Goal: Find specific page/section: Find specific page/section

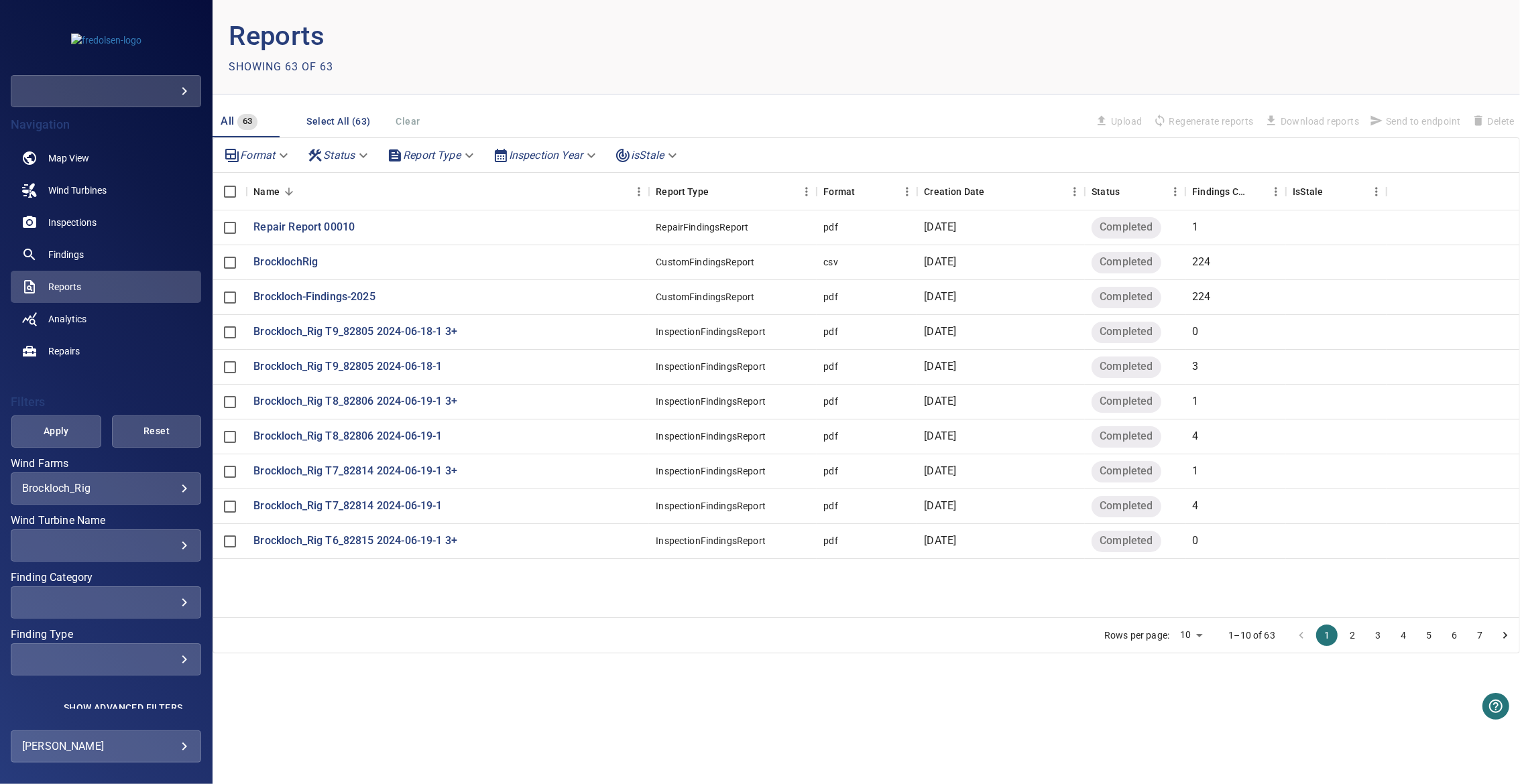
click at [130, 478] on div "**********" at bounding box center [106, 488] width 190 height 32
click at [133, 488] on body "**********" at bounding box center [760, 392] width 1520 height 784
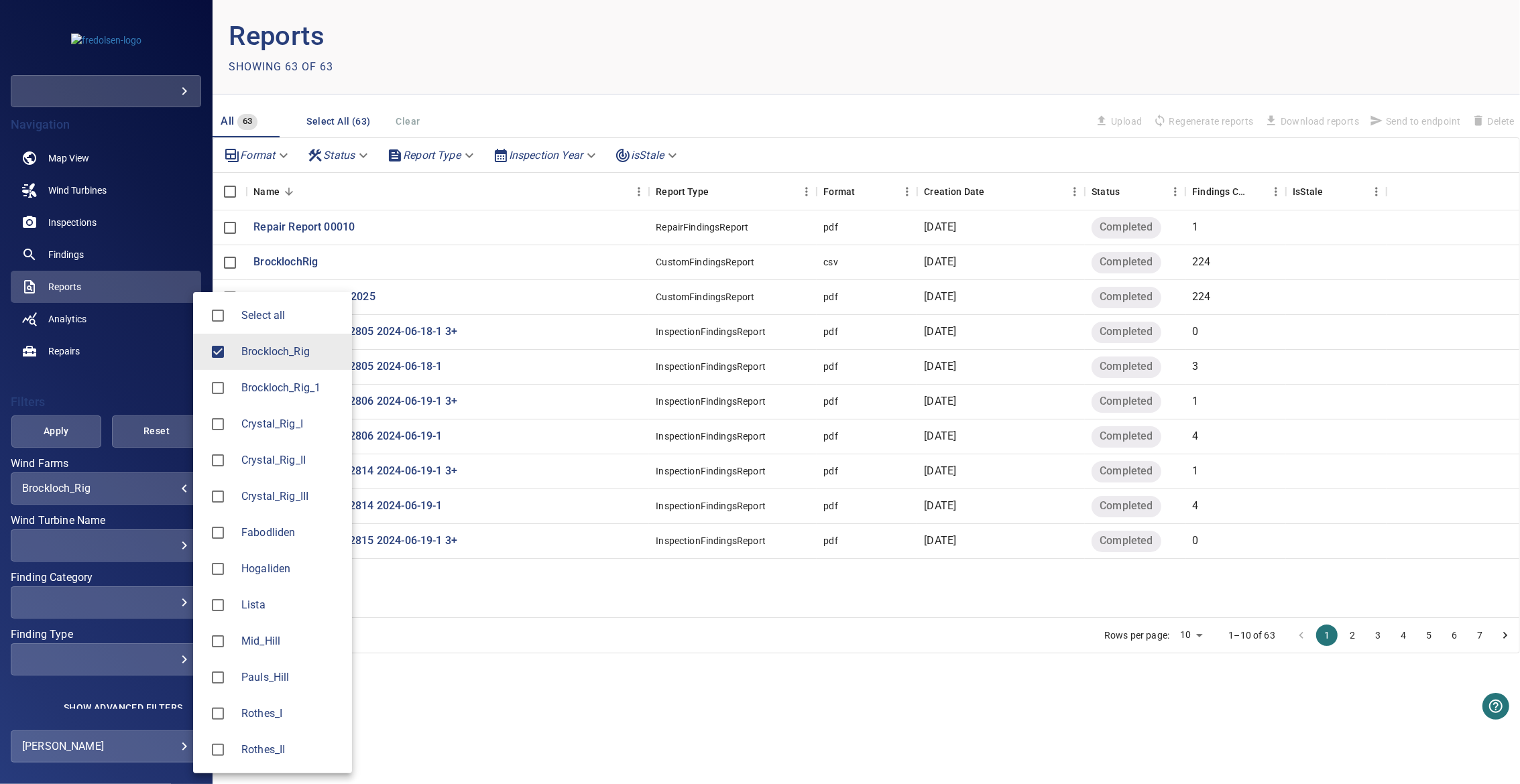
click at [264, 362] on li "Brockloch_Rig" at bounding box center [272, 351] width 159 height 36
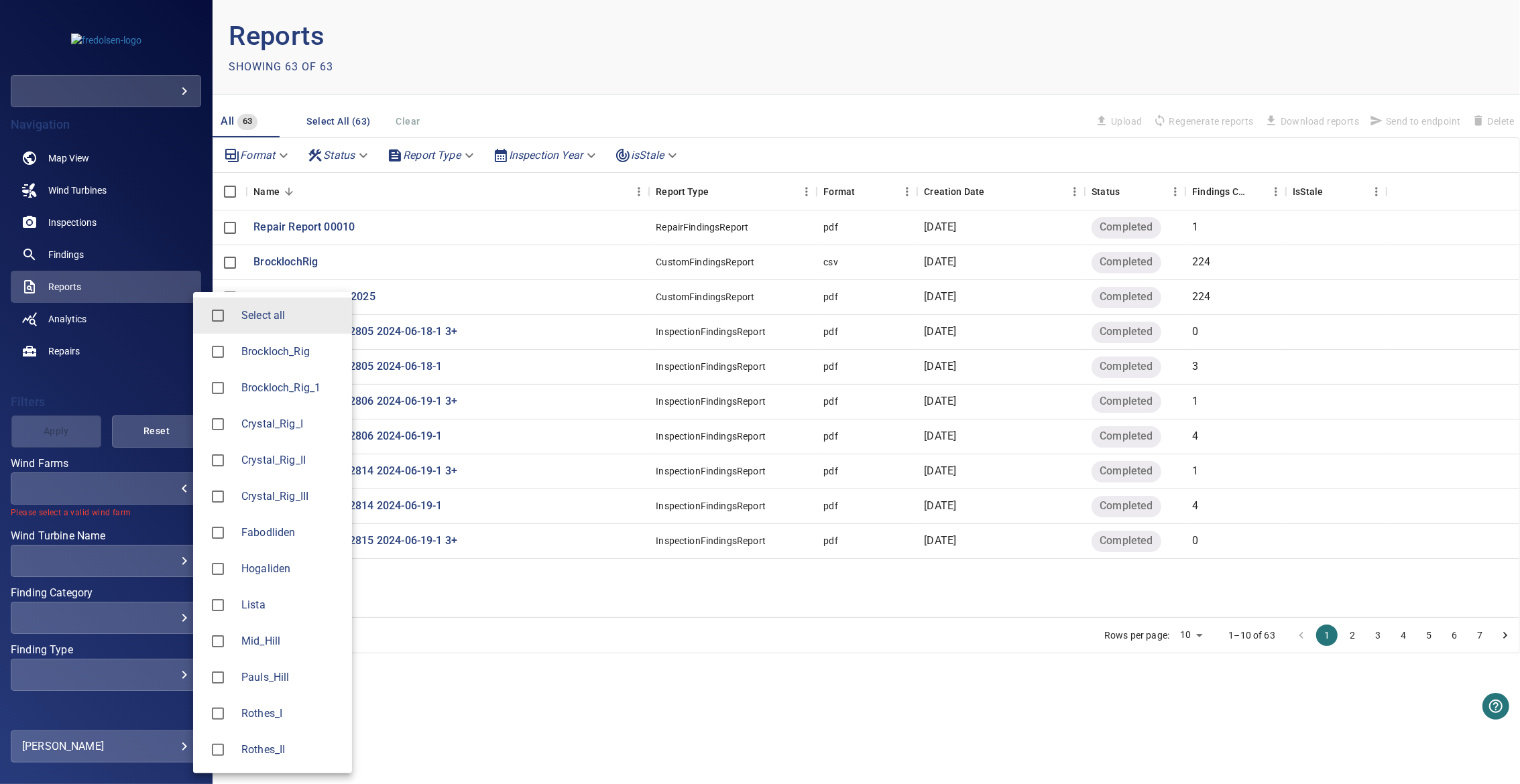
click at [263, 618] on li "Lista" at bounding box center [272, 605] width 159 height 36
type input "*****"
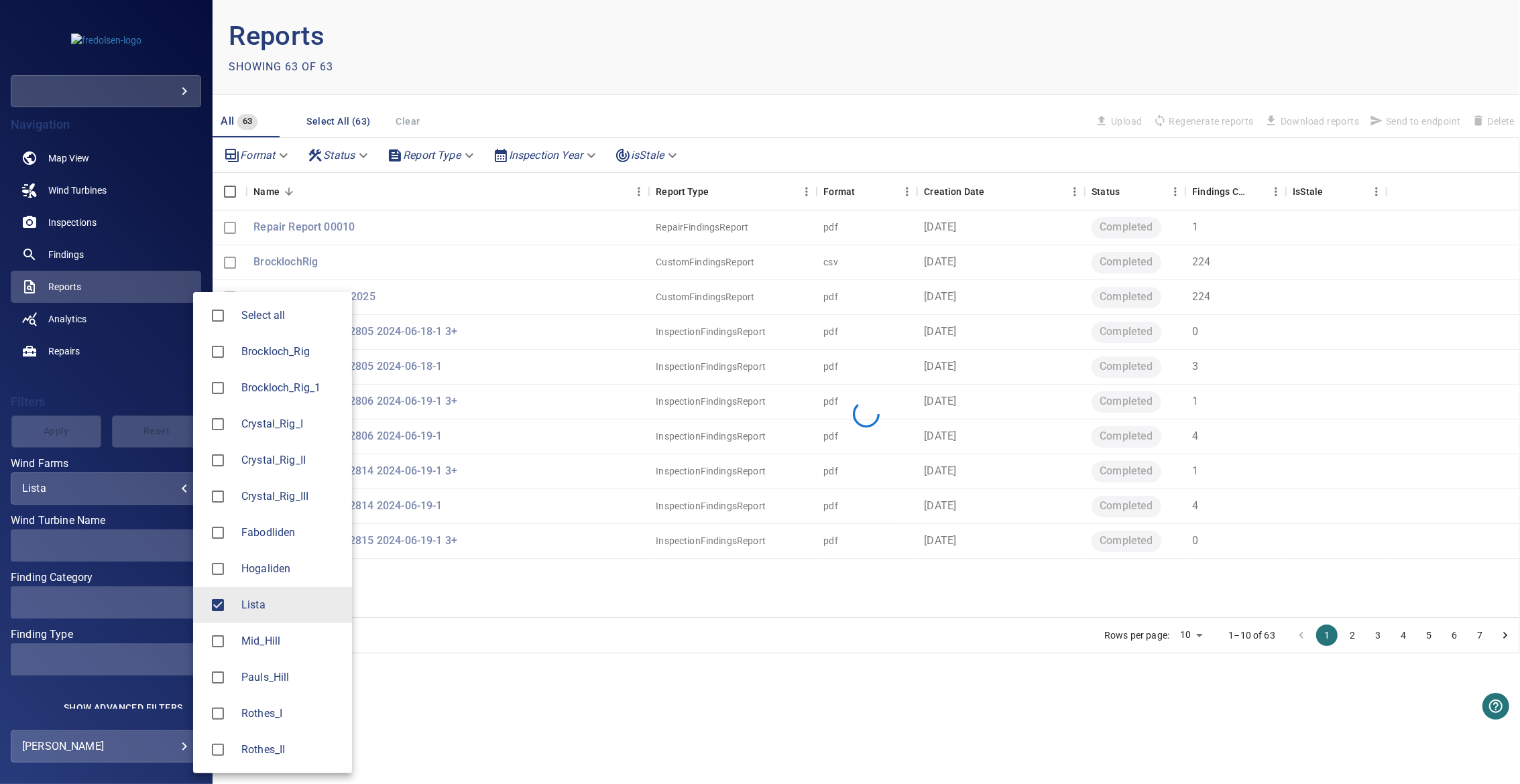
click at [465, 629] on div at bounding box center [760, 392] width 1520 height 784
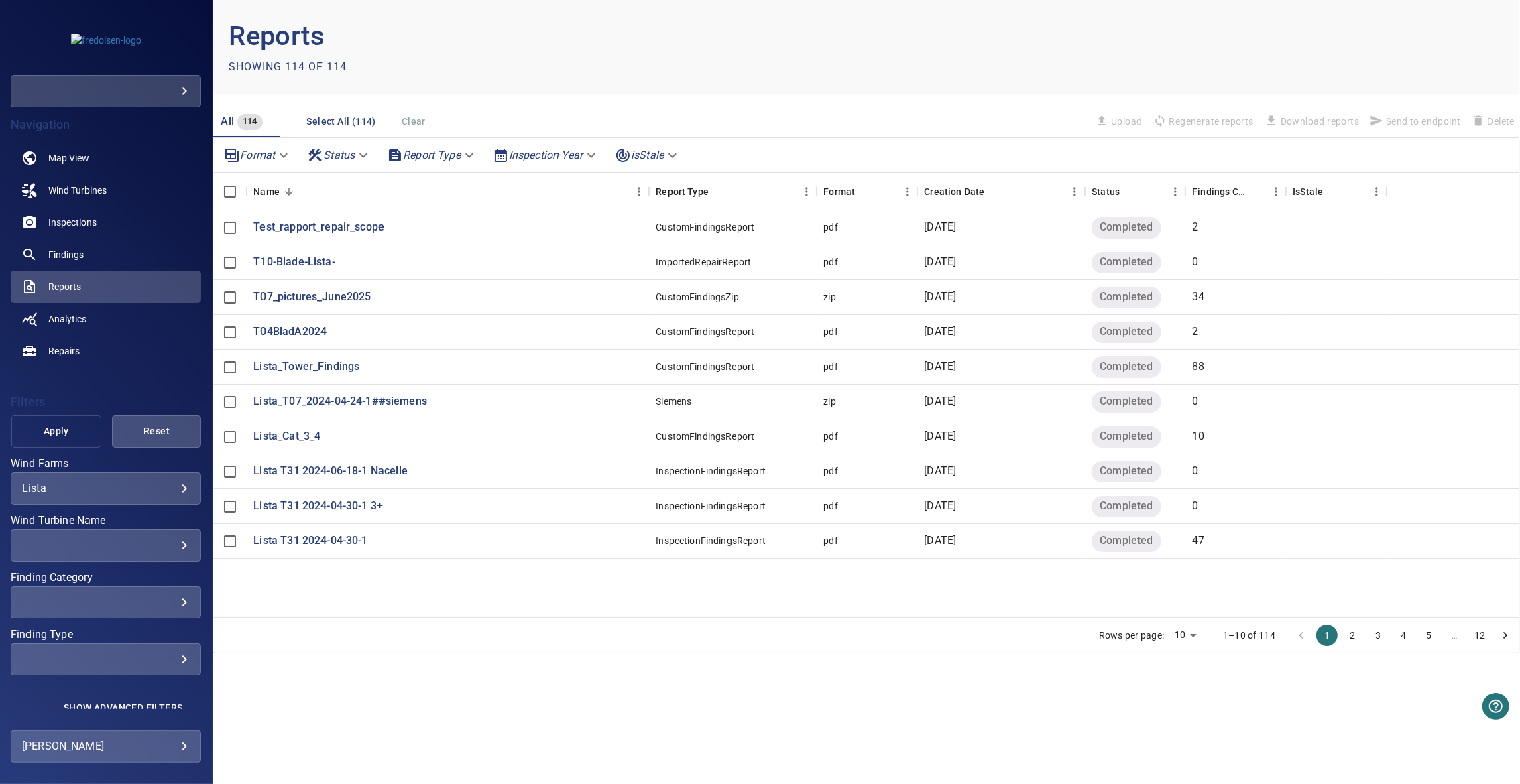
click at [66, 439] on span "Apply" at bounding box center [56, 431] width 56 height 17
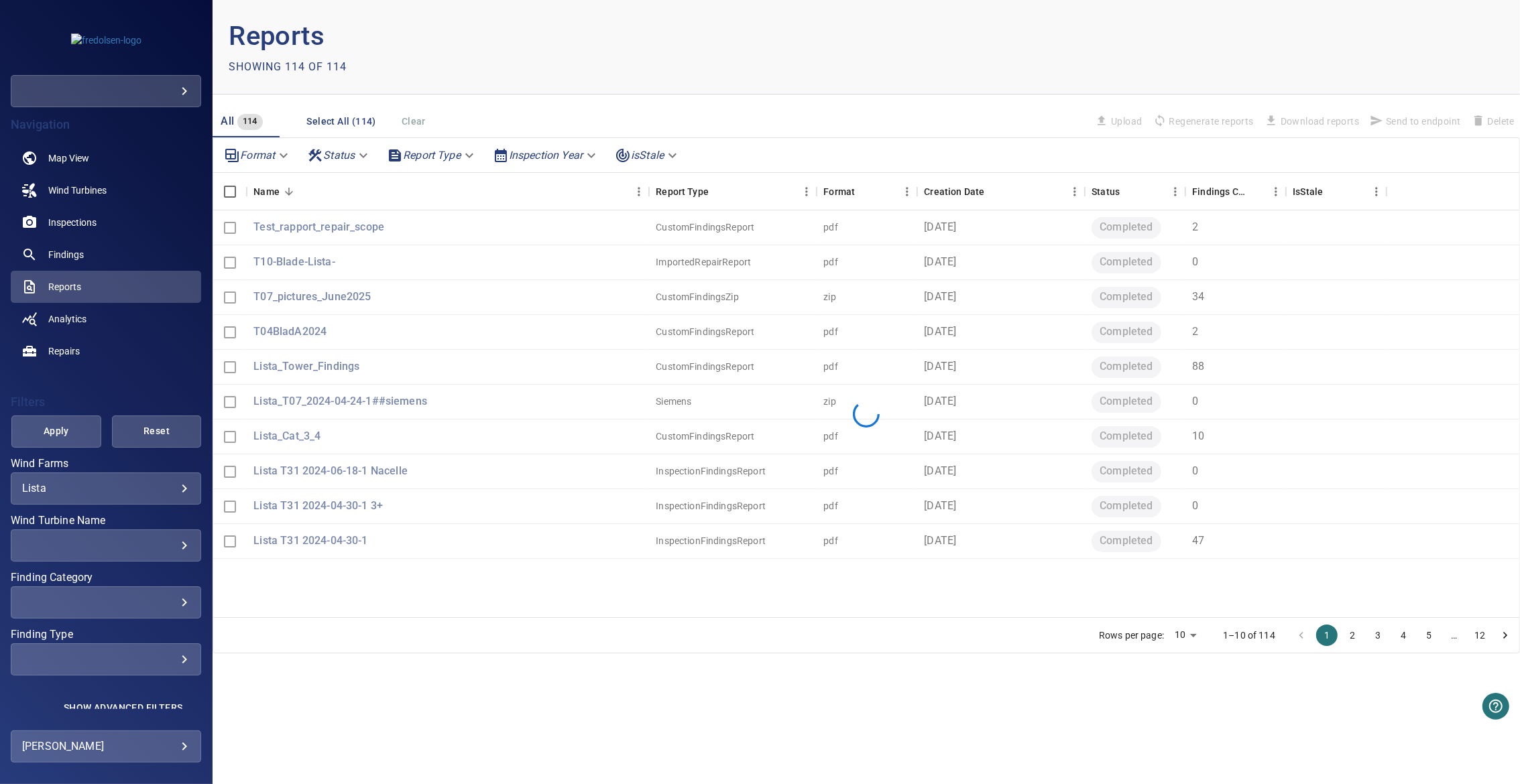
scroll to position [8, 0]
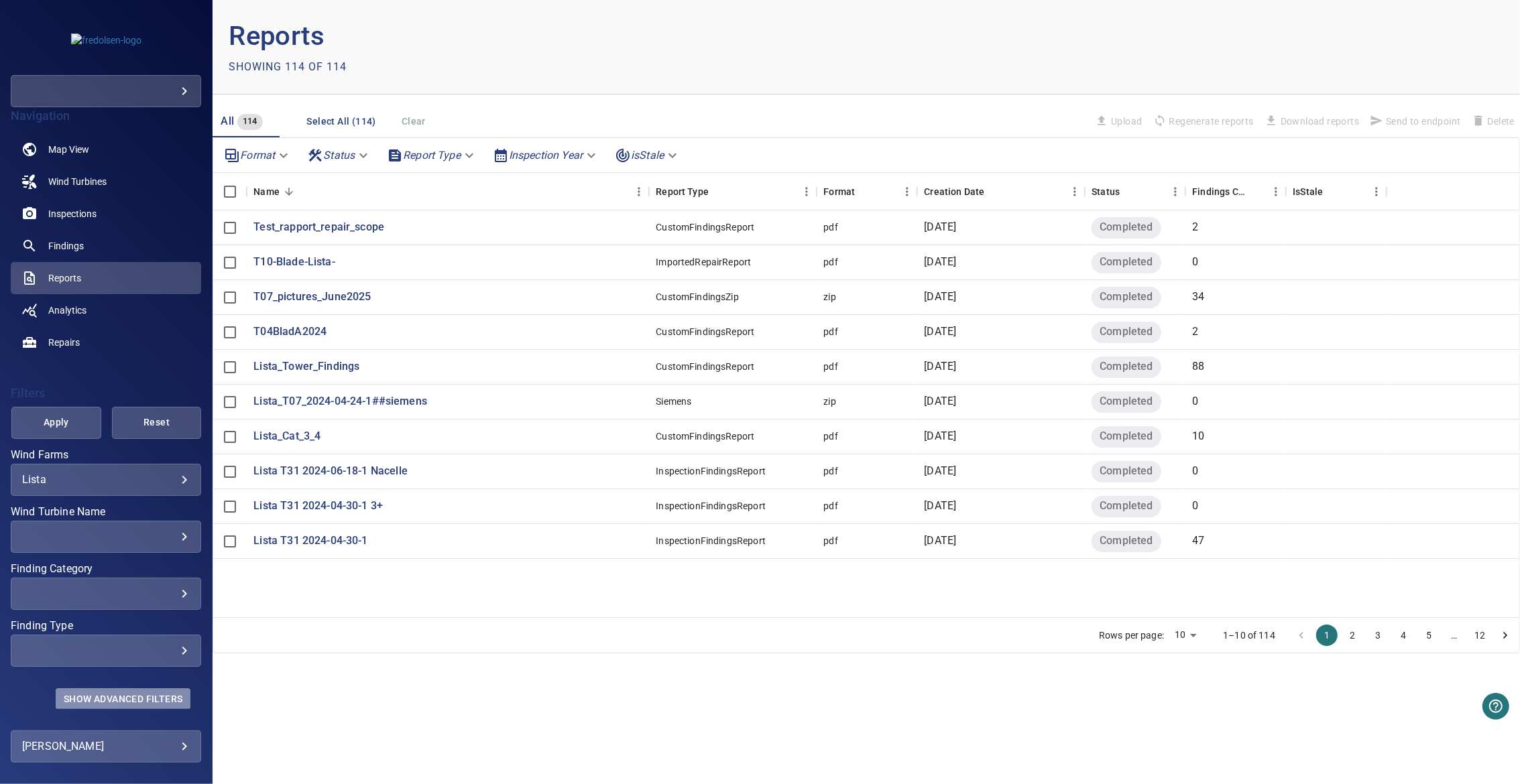
click at [147, 694] on span "Show Advanced Filters" at bounding box center [123, 699] width 119 height 11
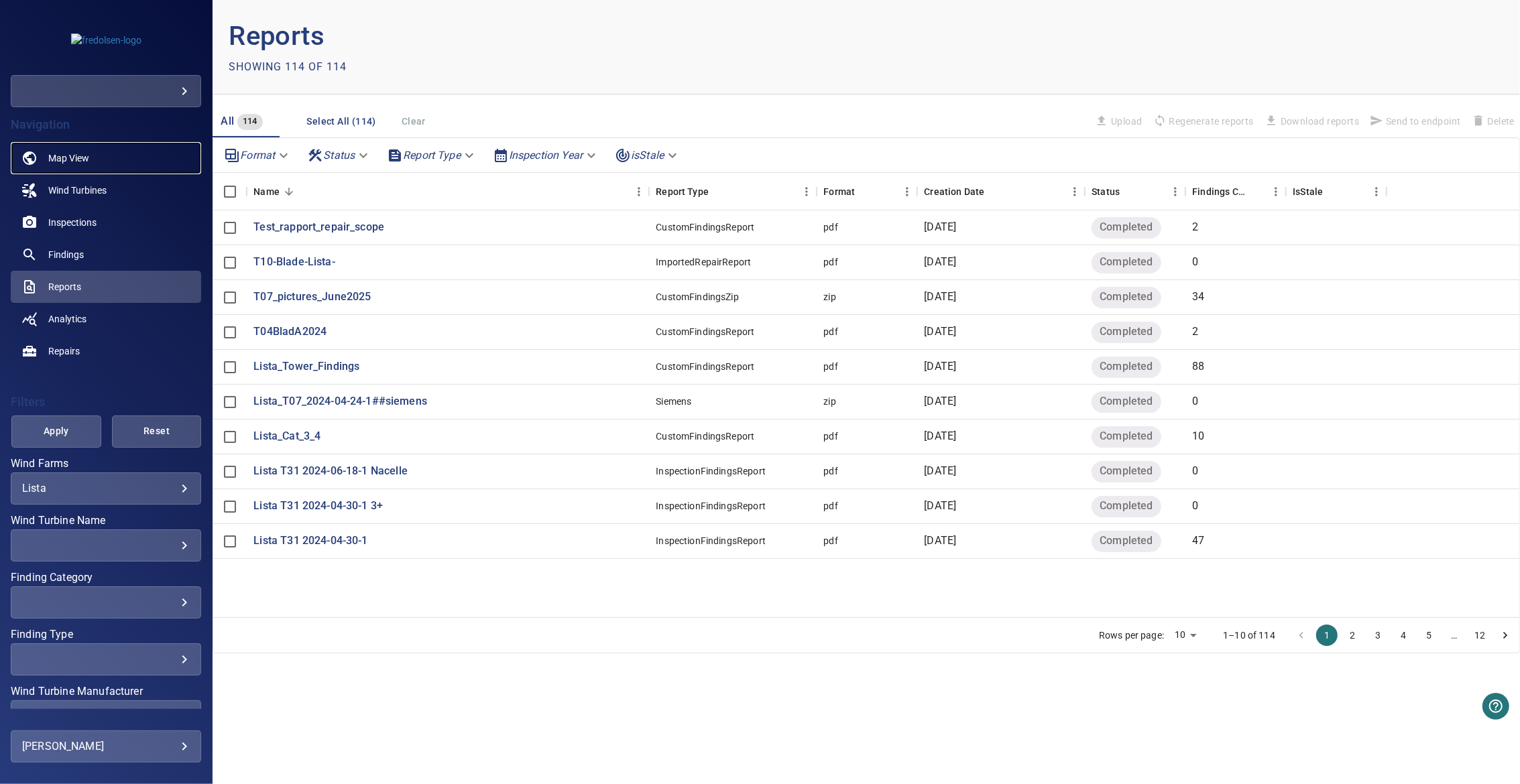
click at [78, 162] on span "Map View" at bounding box center [68, 158] width 41 height 13
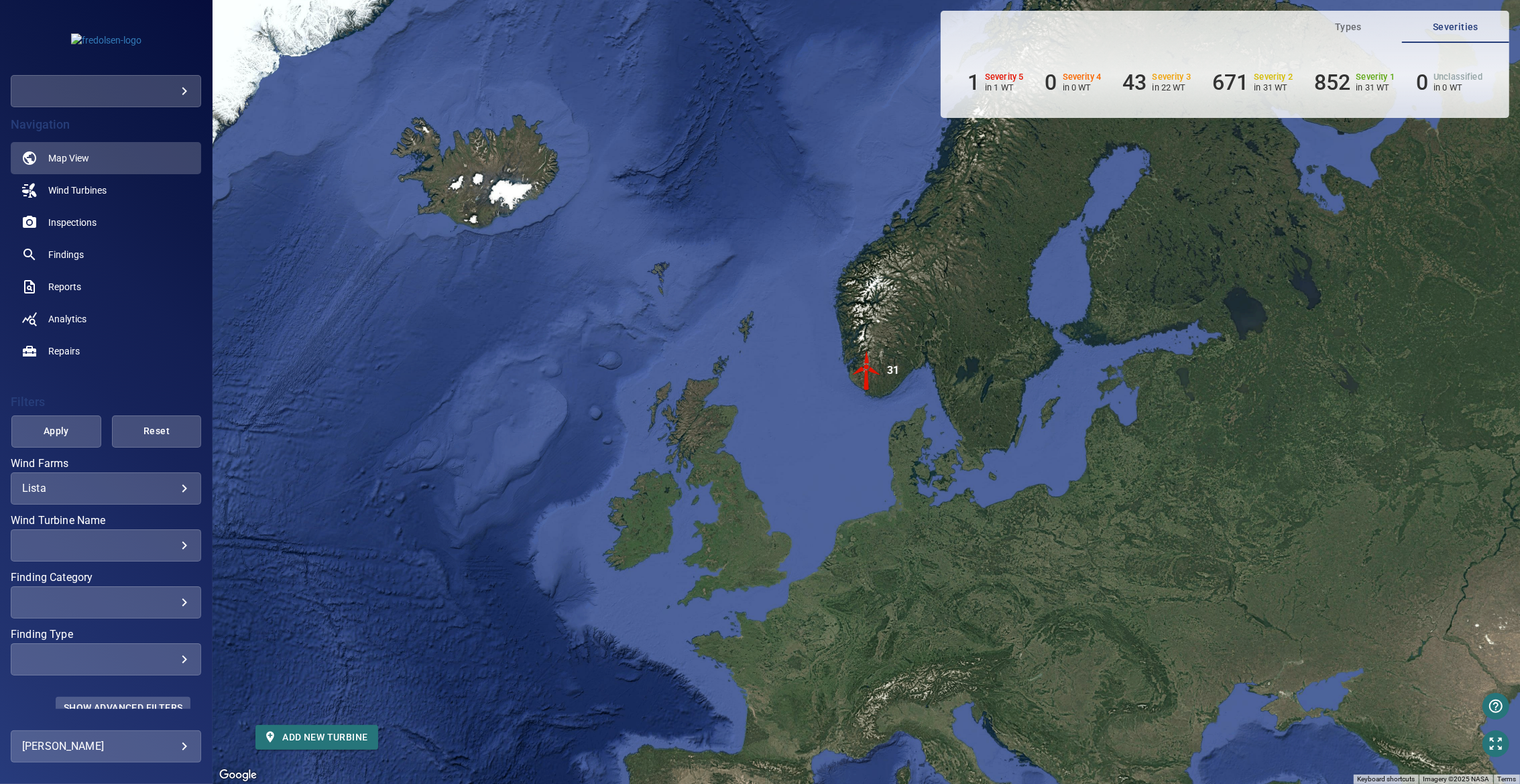
click at [134, 699] on button "Show Advanced Filters" at bounding box center [123, 707] width 135 height 21
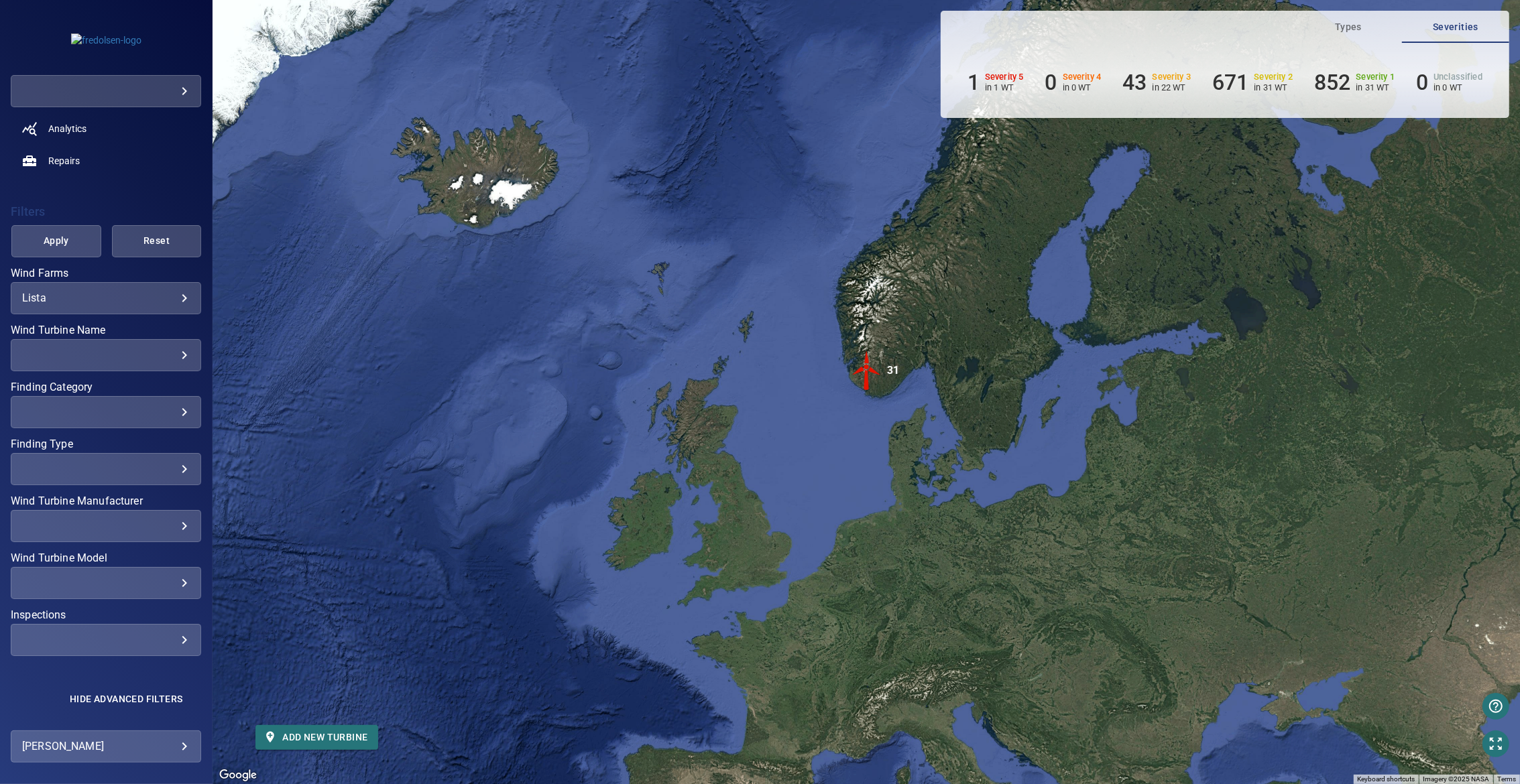
click at [99, 633] on div "​" at bounding box center [105, 639] width 168 height 13
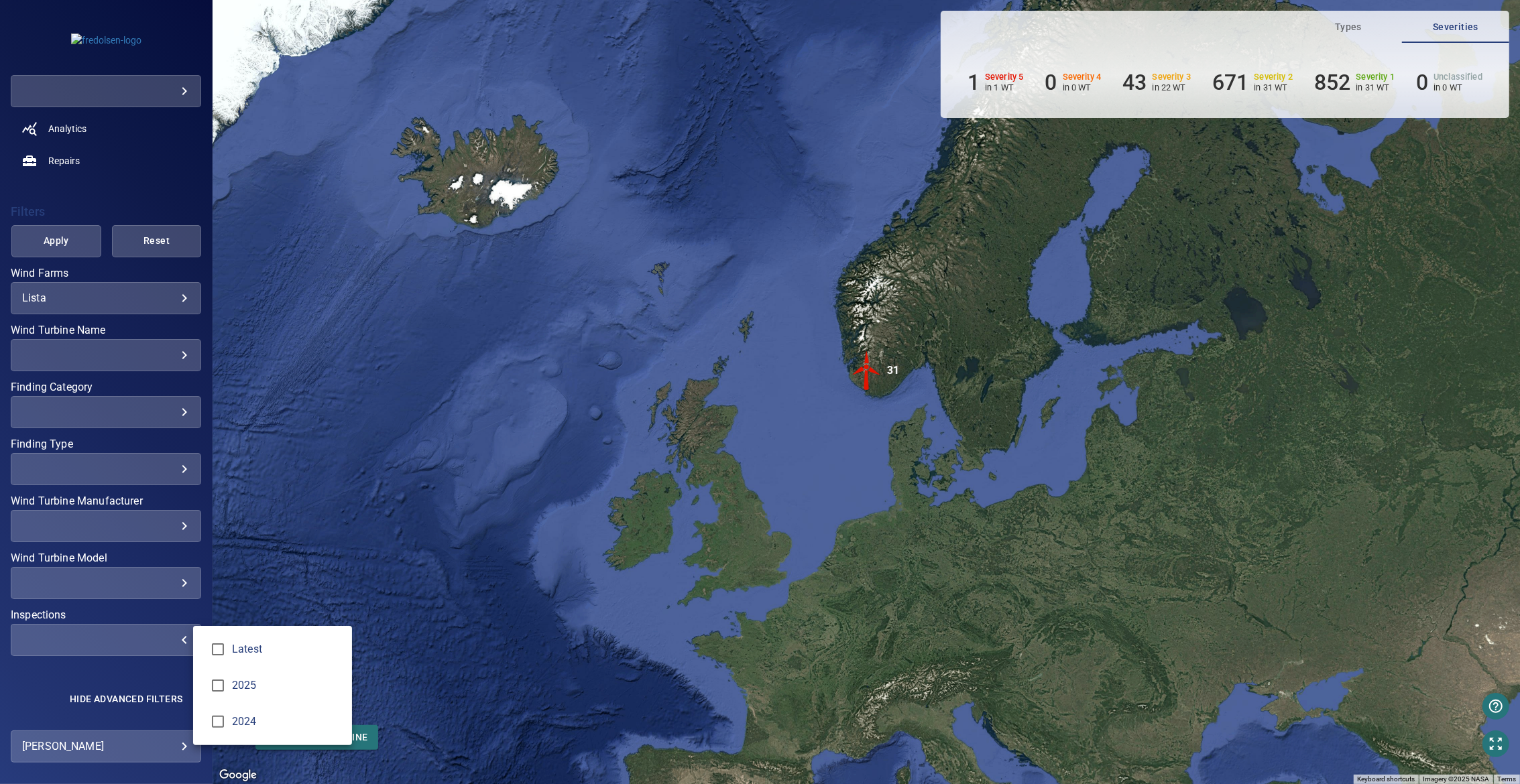
type input "******"
click at [337, 535] on div "Inspections" at bounding box center [760, 392] width 1520 height 784
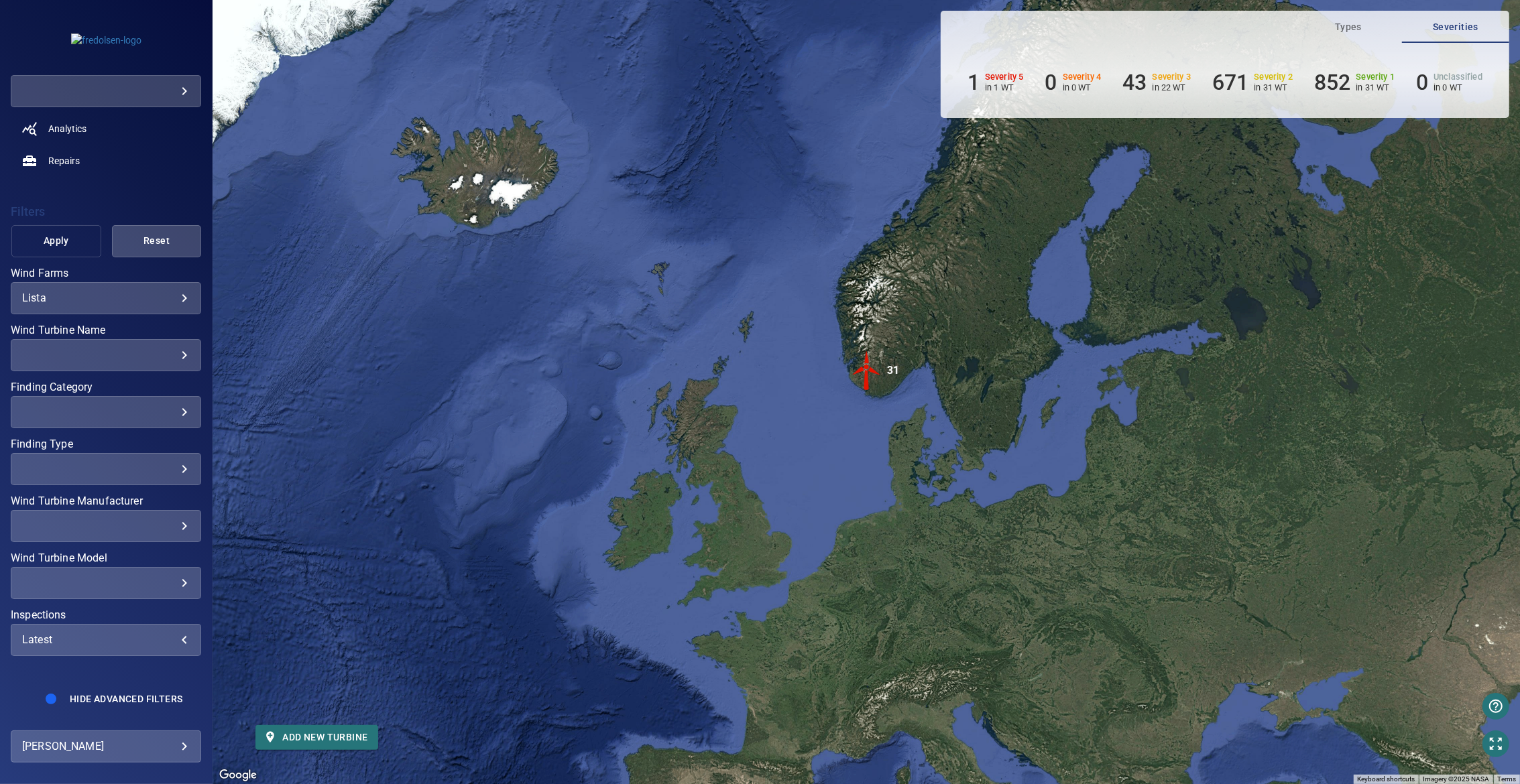
click at [54, 229] on button "Apply" at bounding box center [56, 241] width 90 height 32
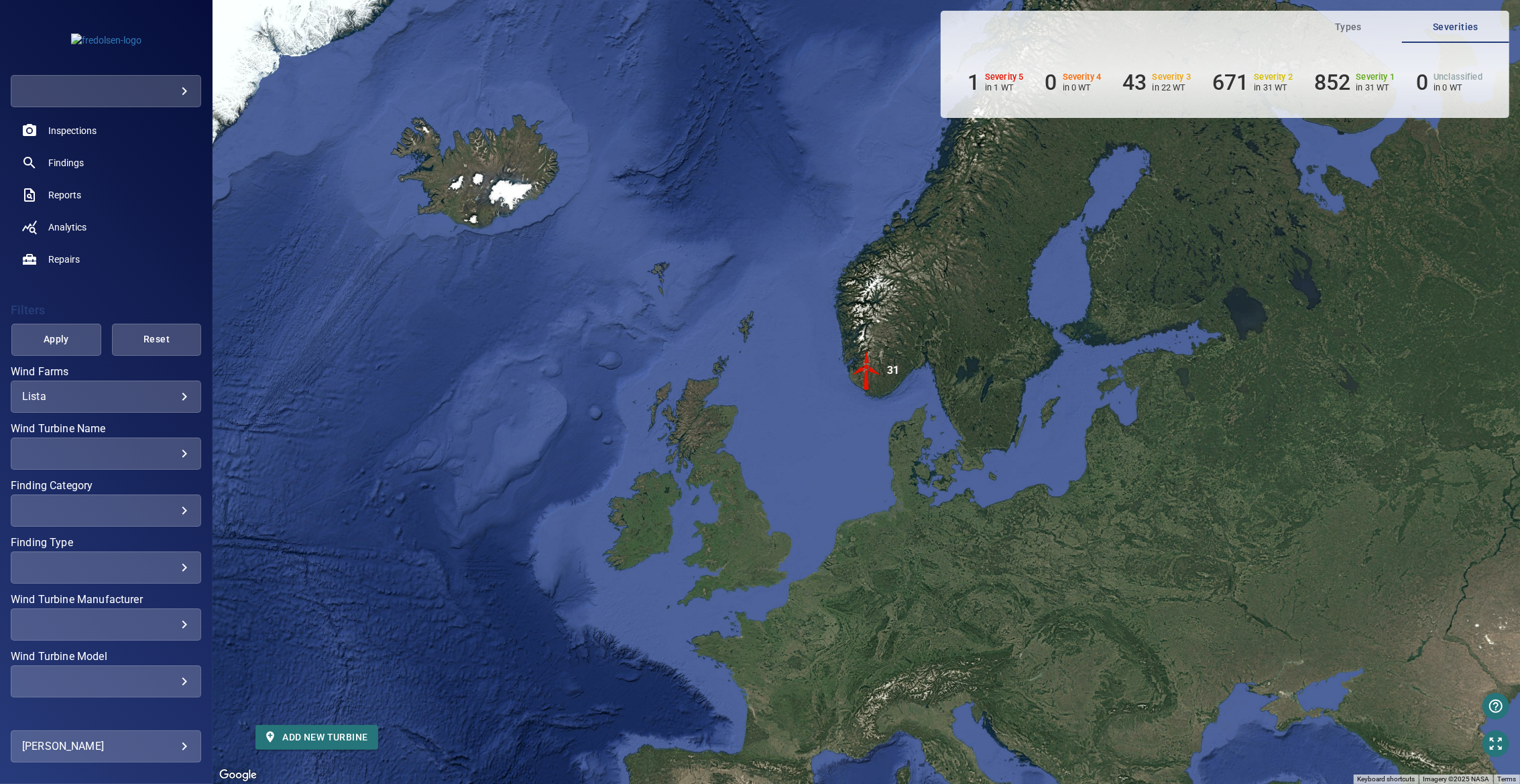
scroll to position [0, 0]
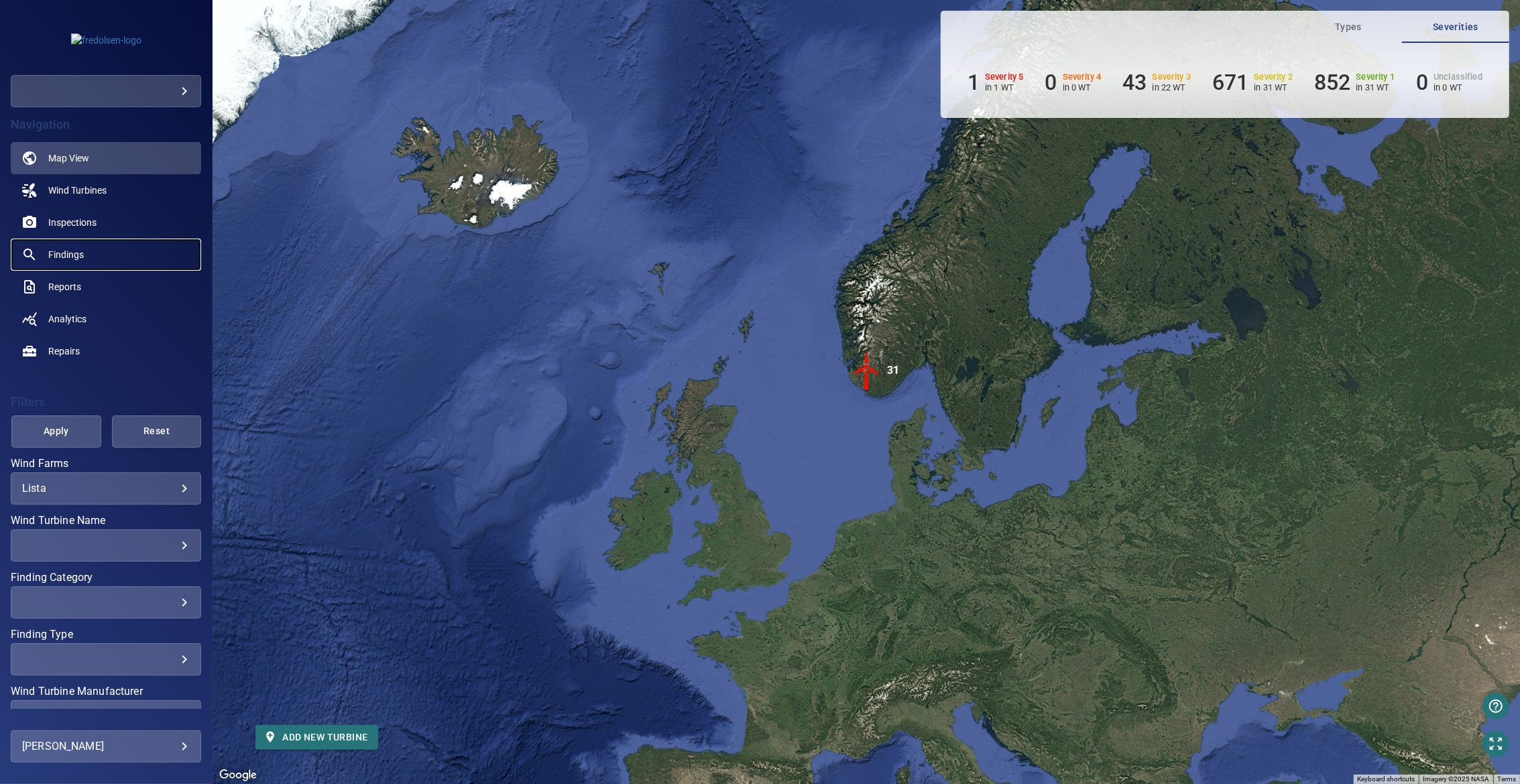
click at [85, 255] on link "Findings" at bounding box center [106, 254] width 190 height 32
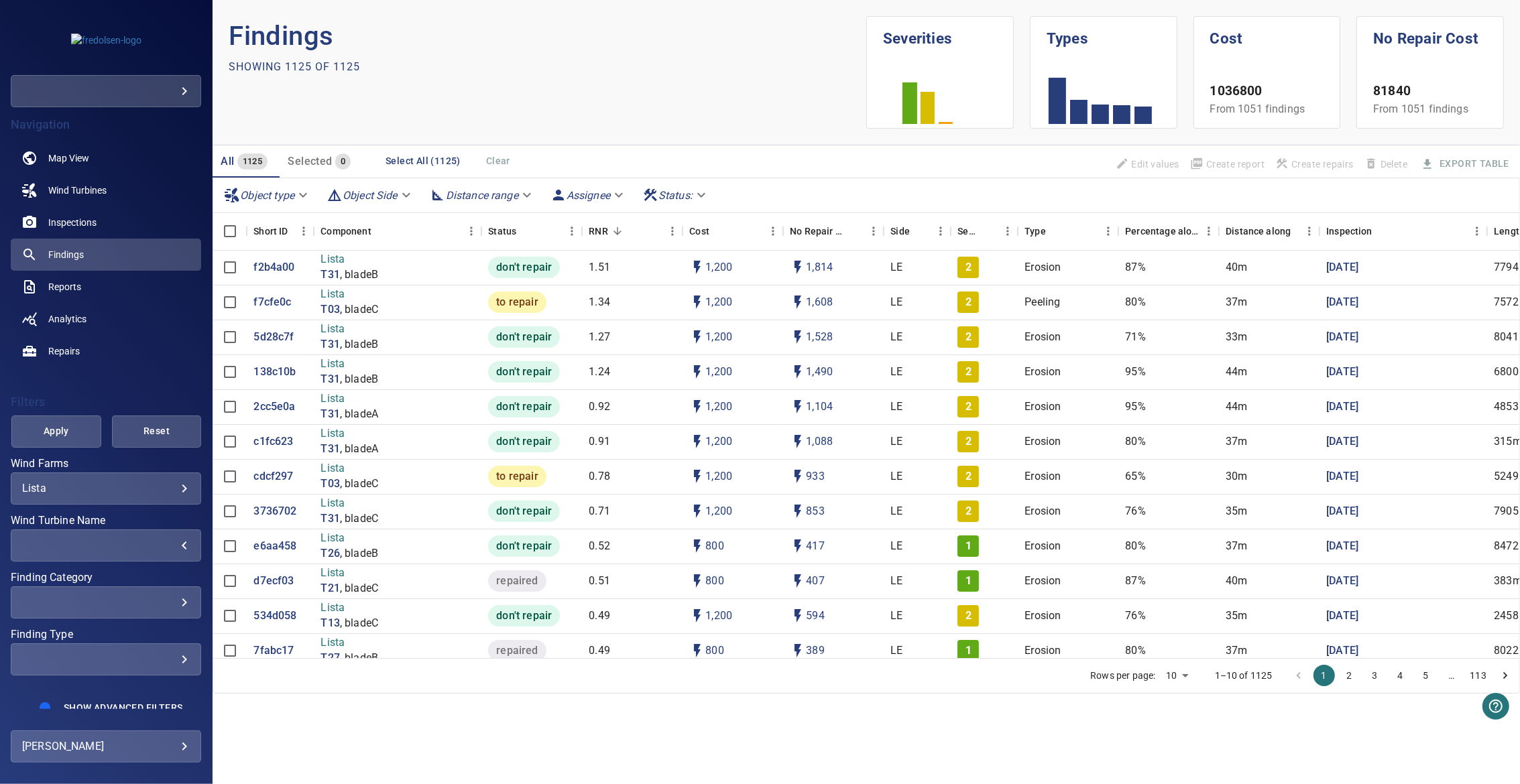
click at [120, 545] on div "​" at bounding box center [105, 545] width 168 height 13
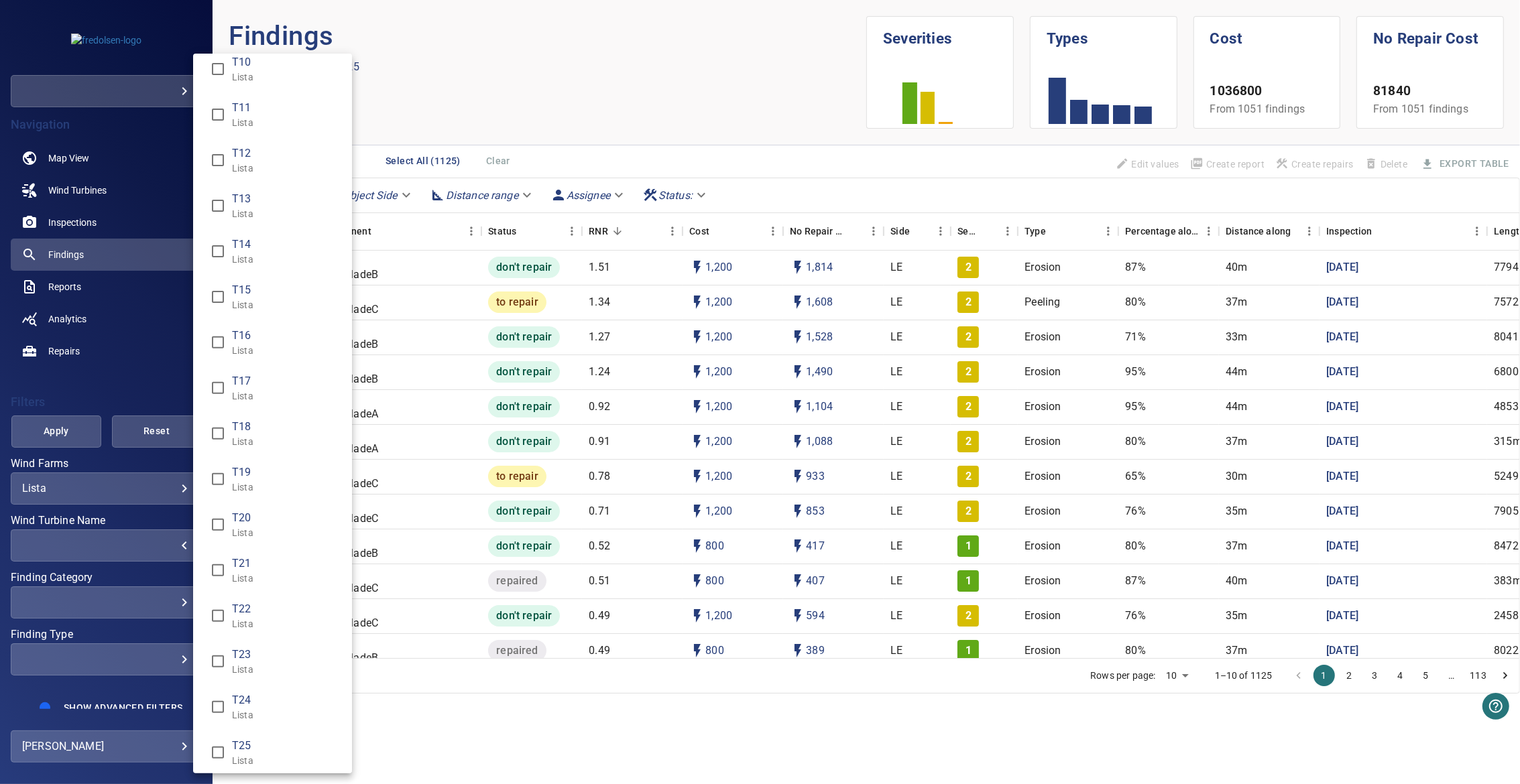
scroll to position [466, 0]
click at [274, 612] on span "T23" at bounding box center [286, 611] width 110 height 16
type input "**********"
click at [491, 681] on div "Wind Turbine Name" at bounding box center [760, 392] width 1520 height 784
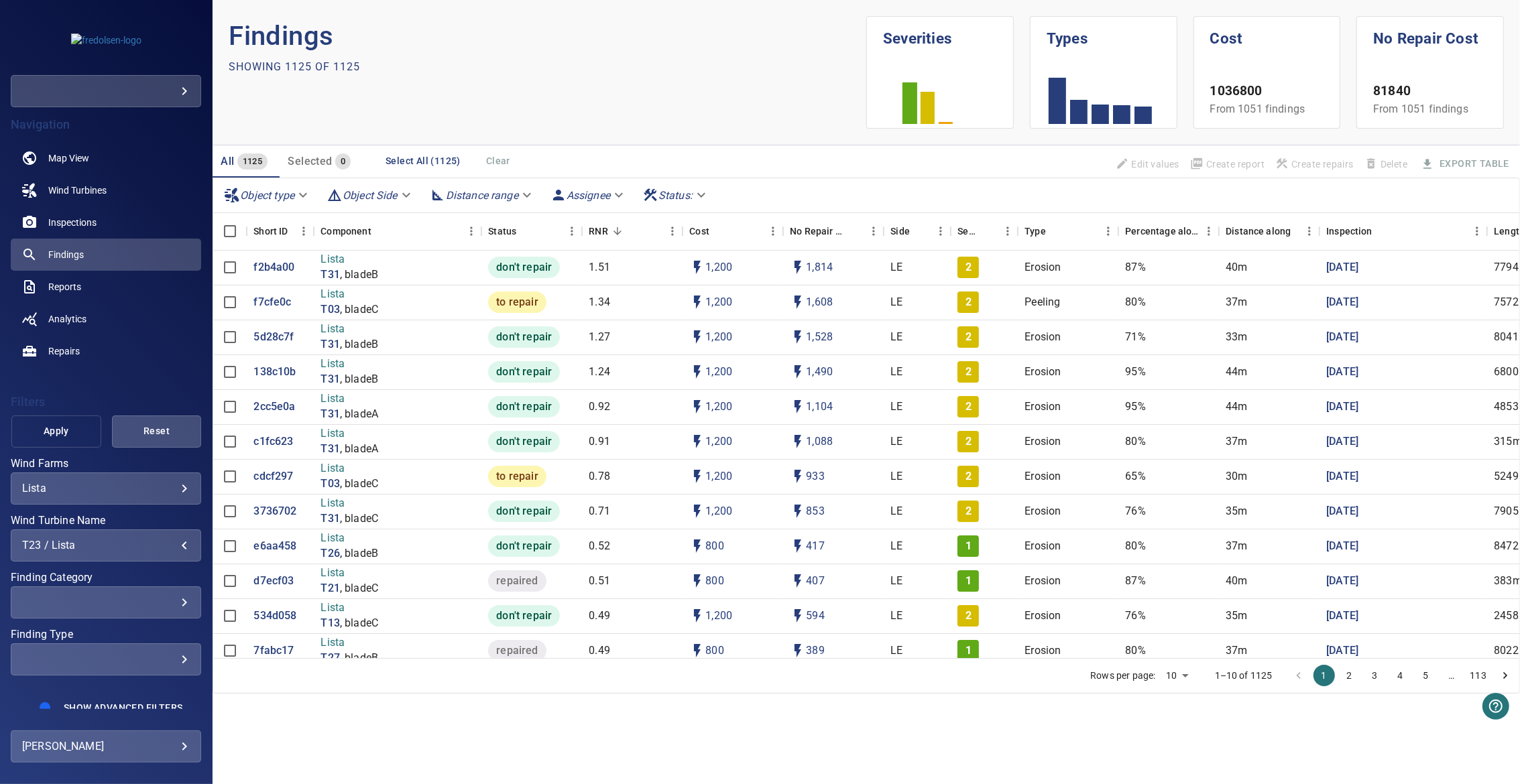
click at [71, 435] on span "Apply" at bounding box center [56, 431] width 56 height 17
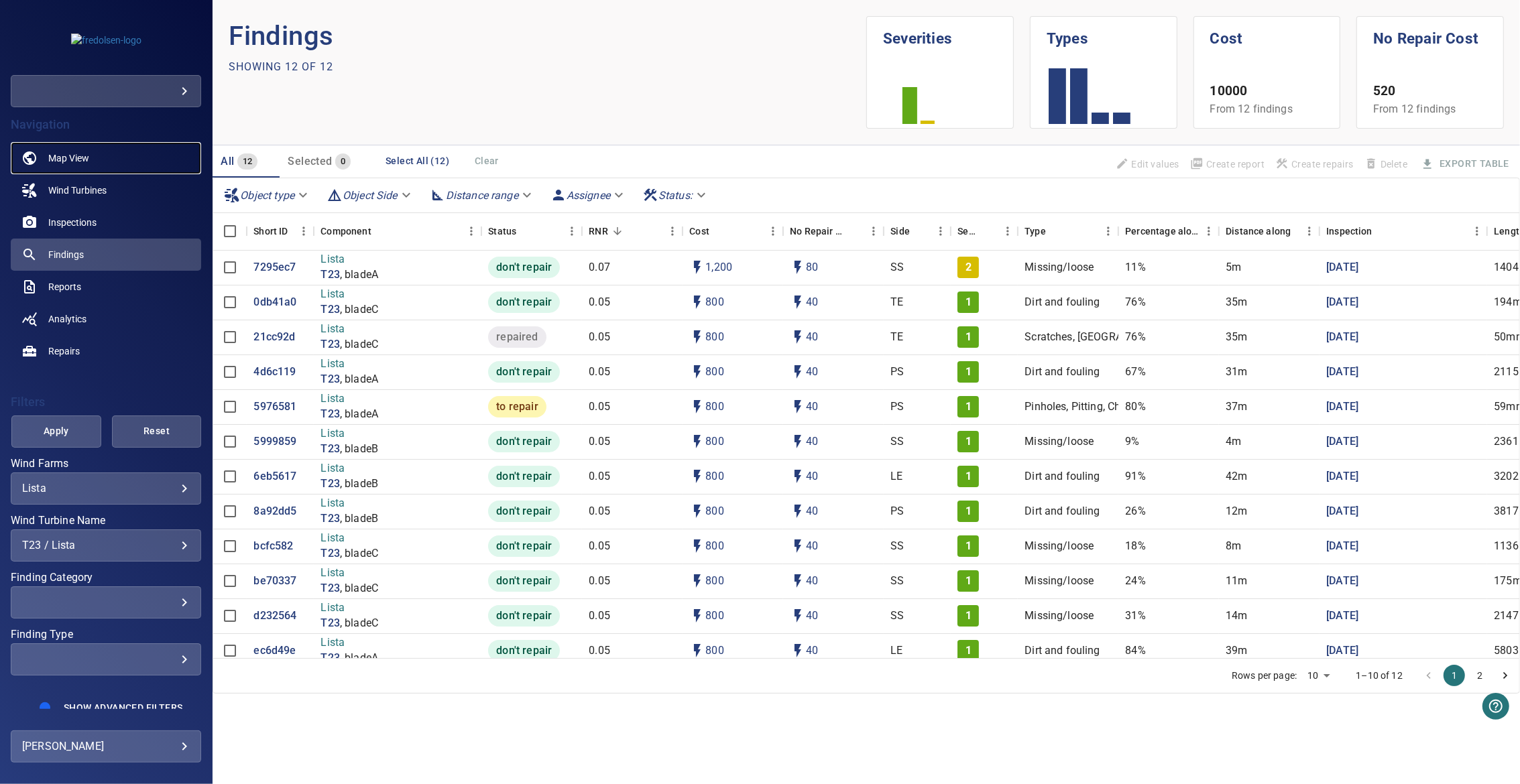
click at [87, 158] on span "Map View" at bounding box center [68, 158] width 41 height 13
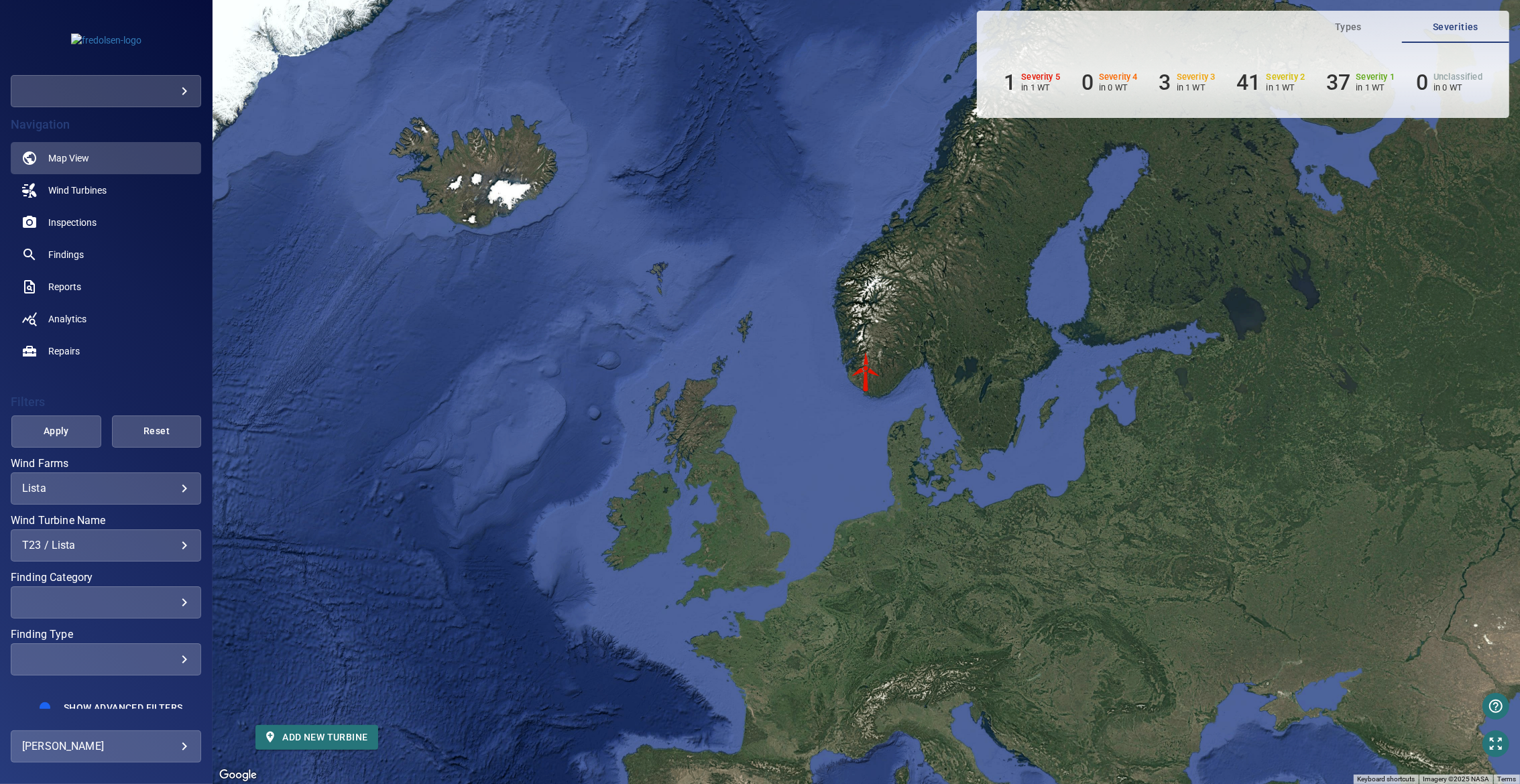
scroll to position [8, 0]
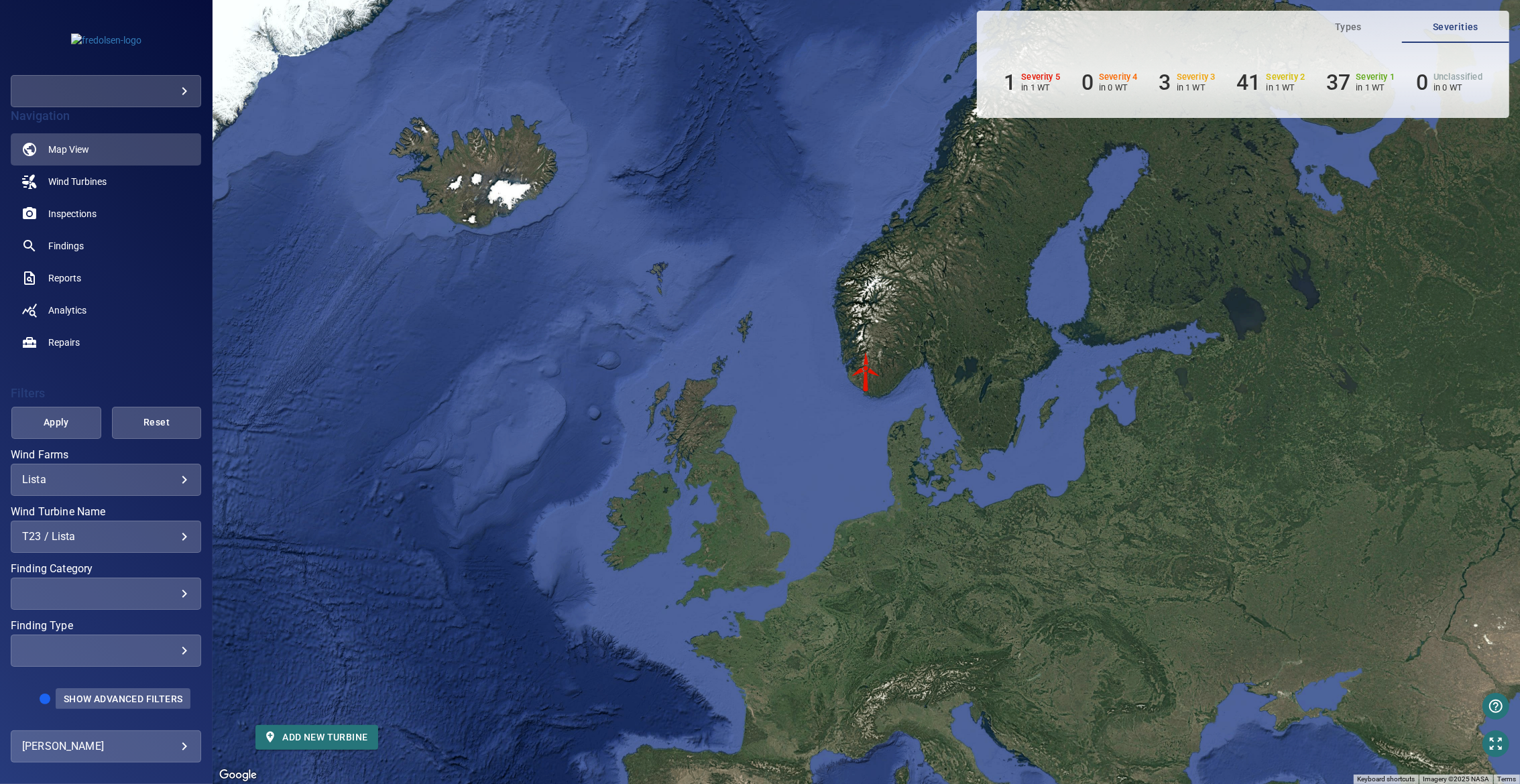
click at [85, 688] on button "Show Advanced Filters" at bounding box center [123, 698] width 135 height 21
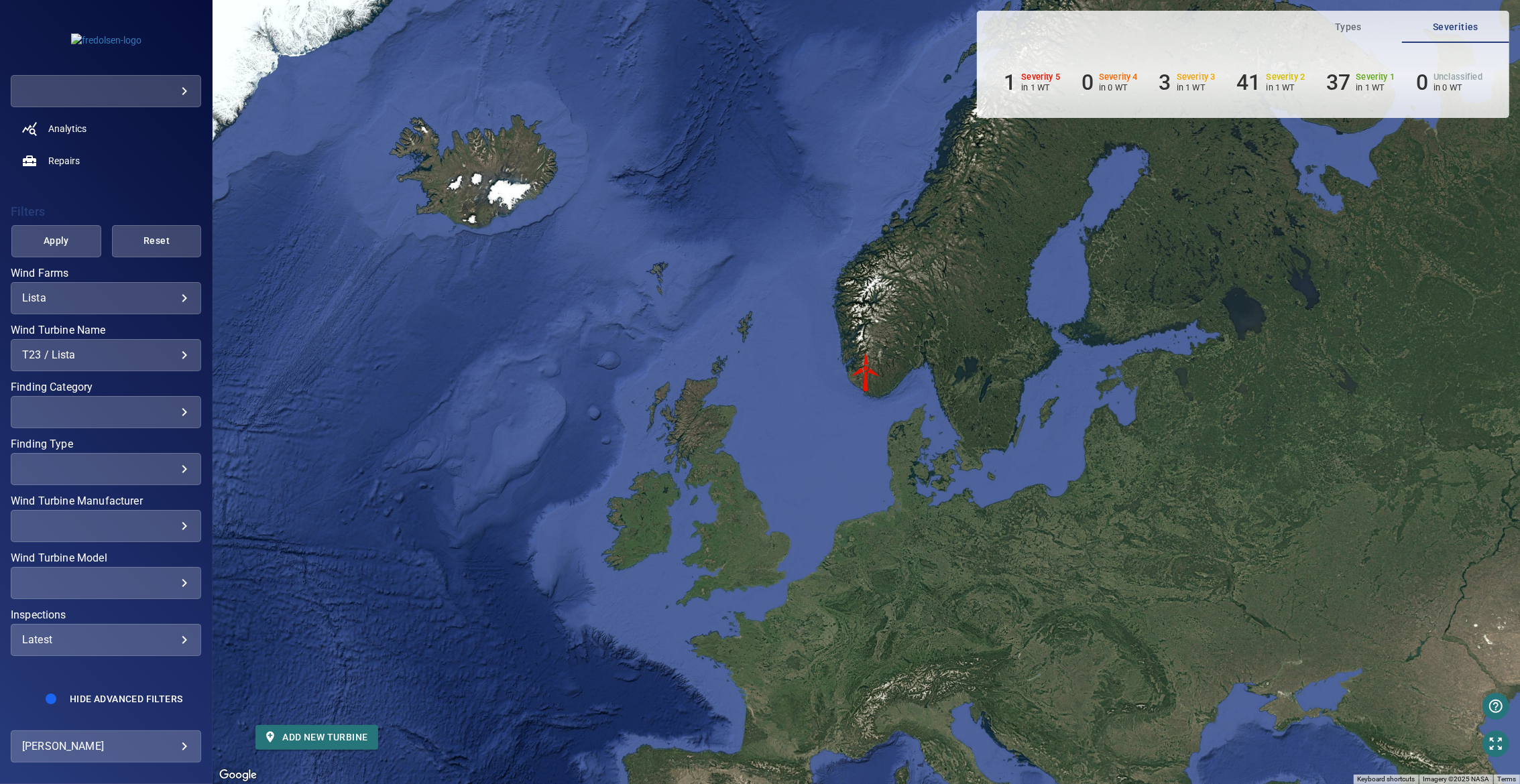
click at [83, 643] on div "Latest" at bounding box center [105, 639] width 168 height 13
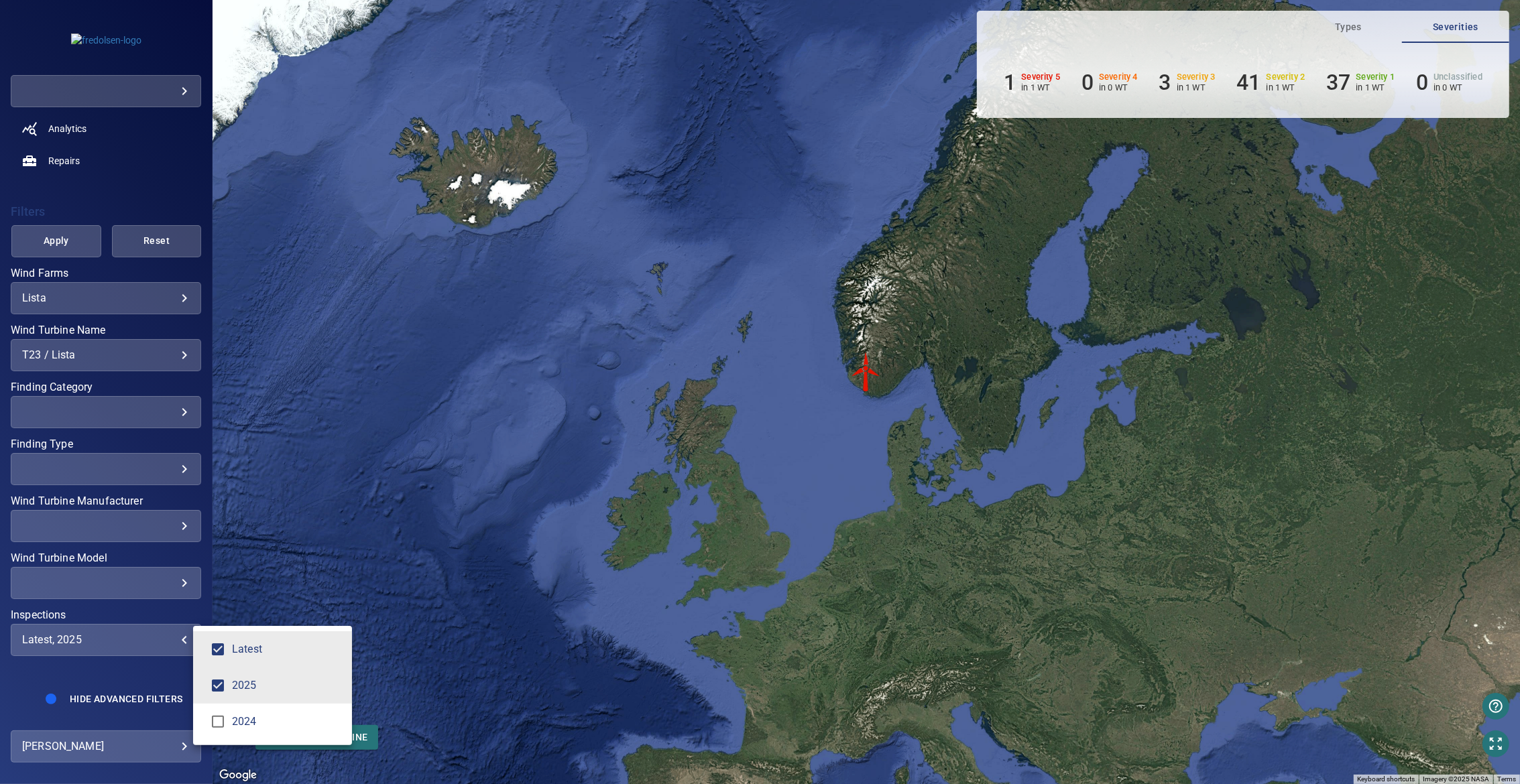
type input "****"
click at [71, 228] on div "Inspections" at bounding box center [760, 392] width 1520 height 784
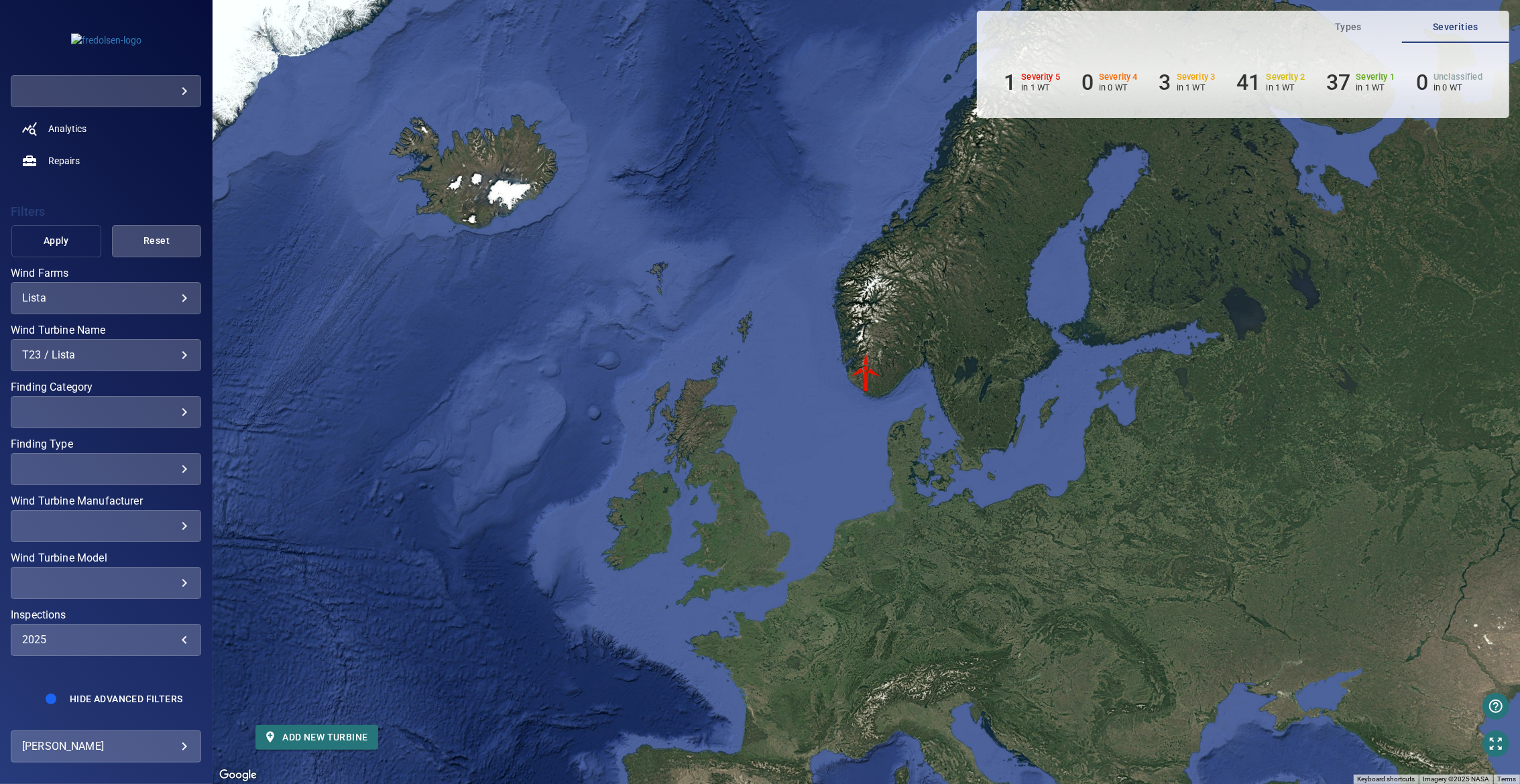
click at [58, 247] on span "Apply" at bounding box center [56, 241] width 56 height 17
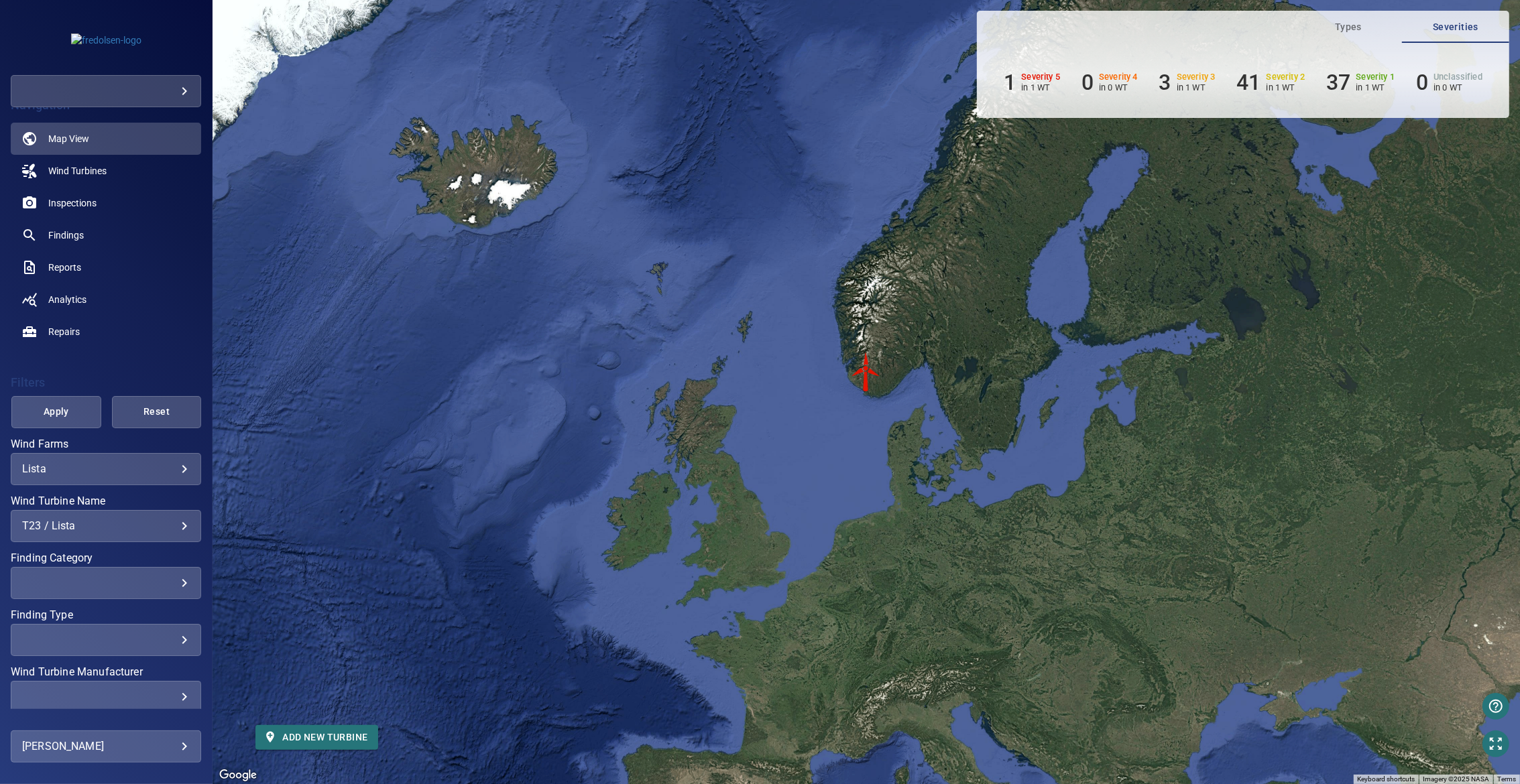
scroll to position [36, 0]
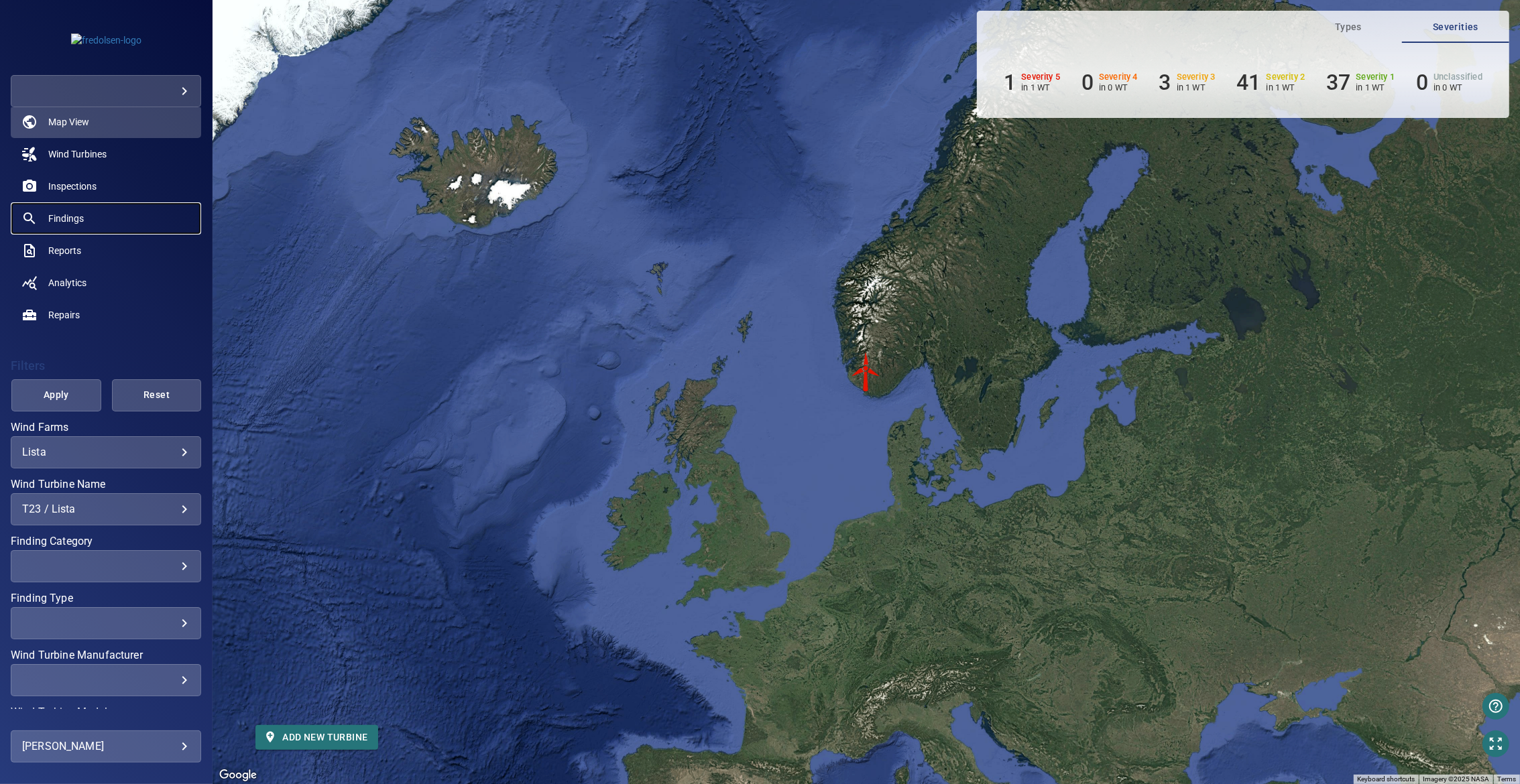
click at [83, 221] on span "Findings" at bounding box center [66, 219] width 35 height 13
